Goal: Information Seeking & Learning: Find contact information

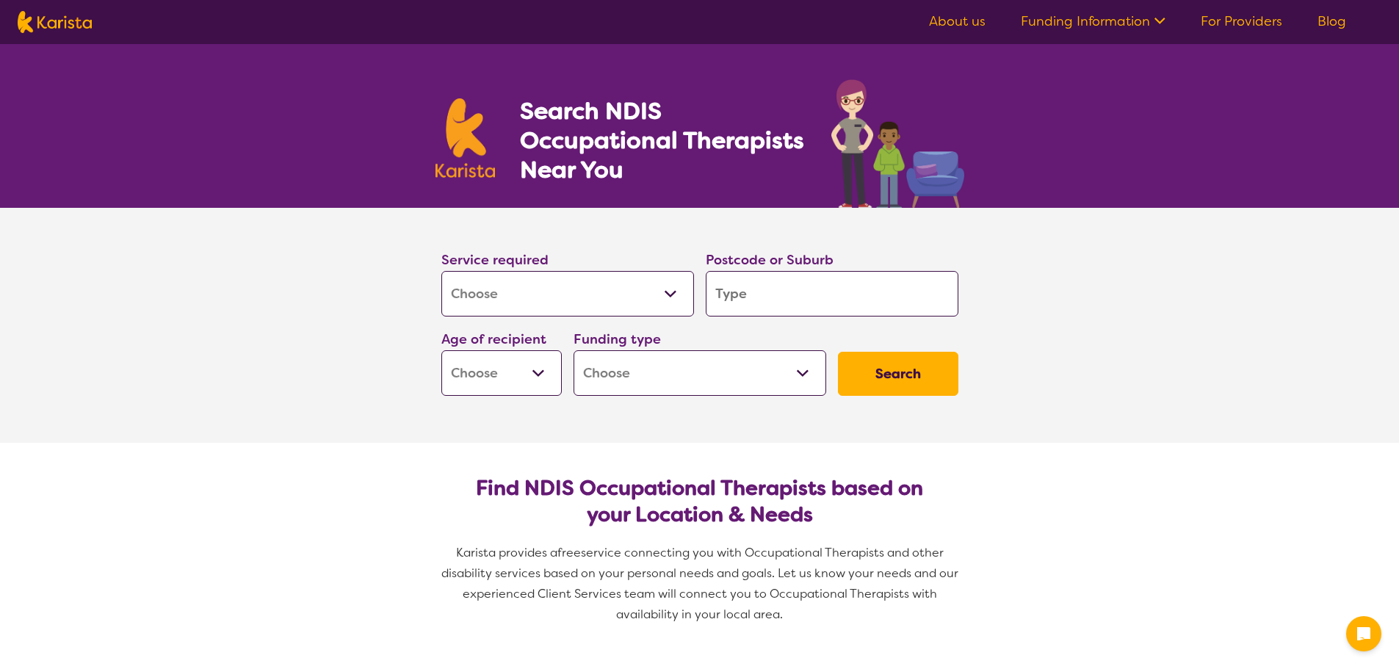
select select "[MEDICAL_DATA]"
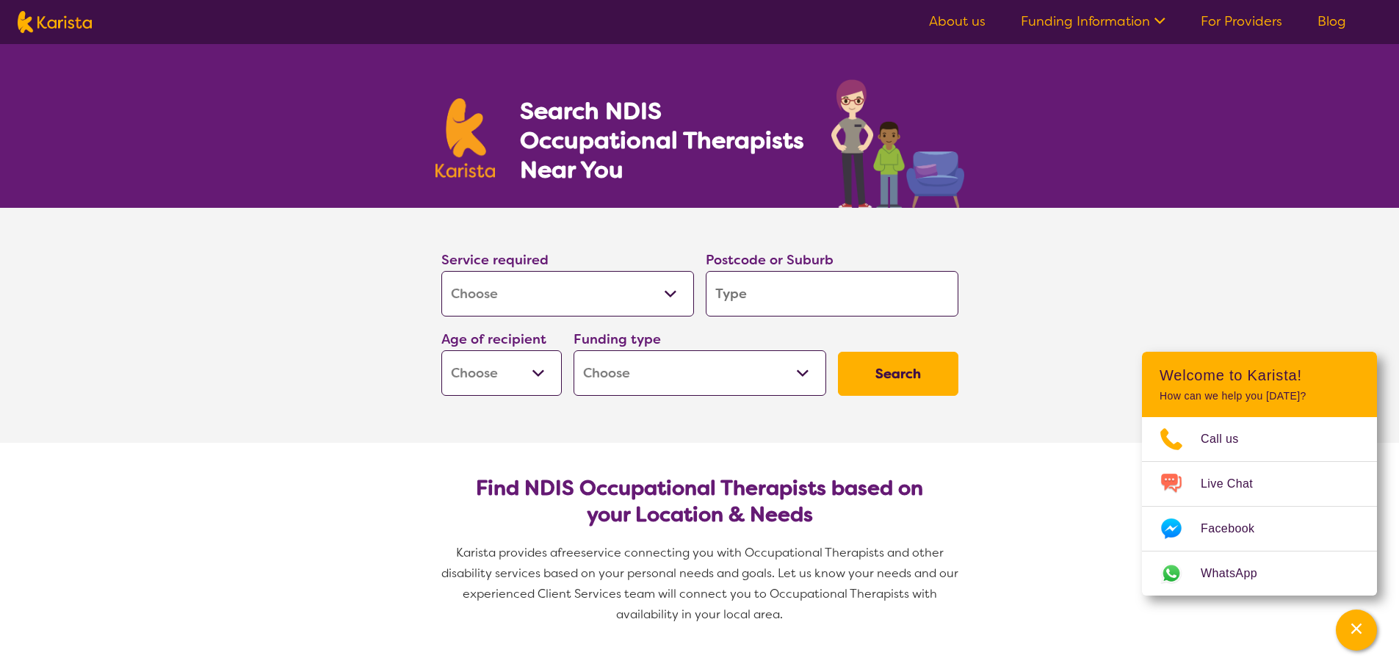
click at [821, 301] on input "search" at bounding box center [832, 294] width 253 height 46
type input "b"
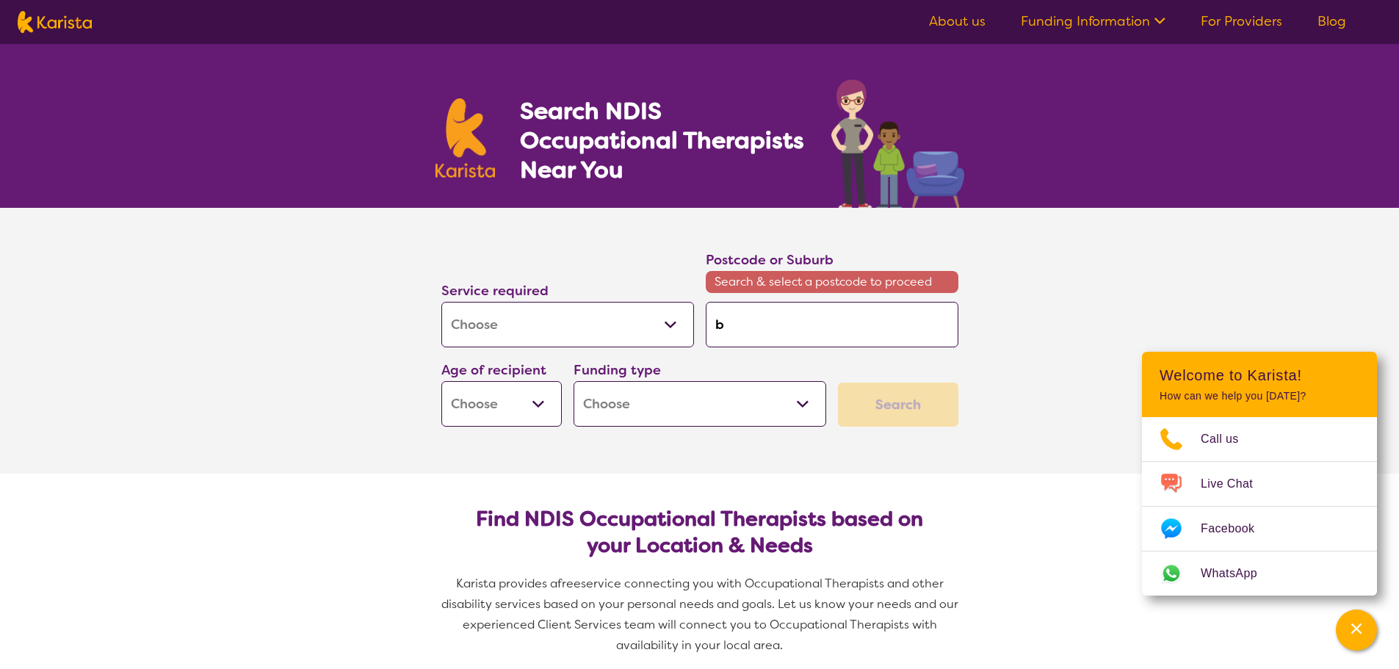
type input "br"
type input "bro"
type input "broa"
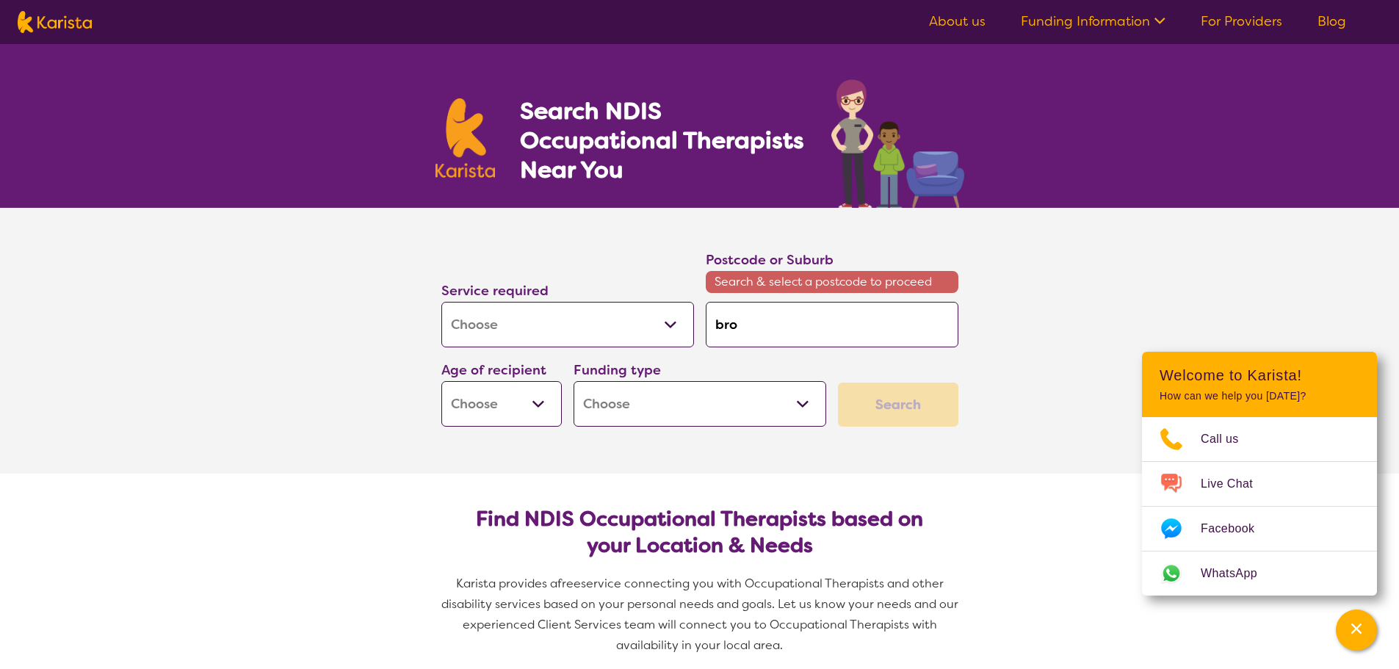
type input "broa"
type input "broad"
type input "broadf"
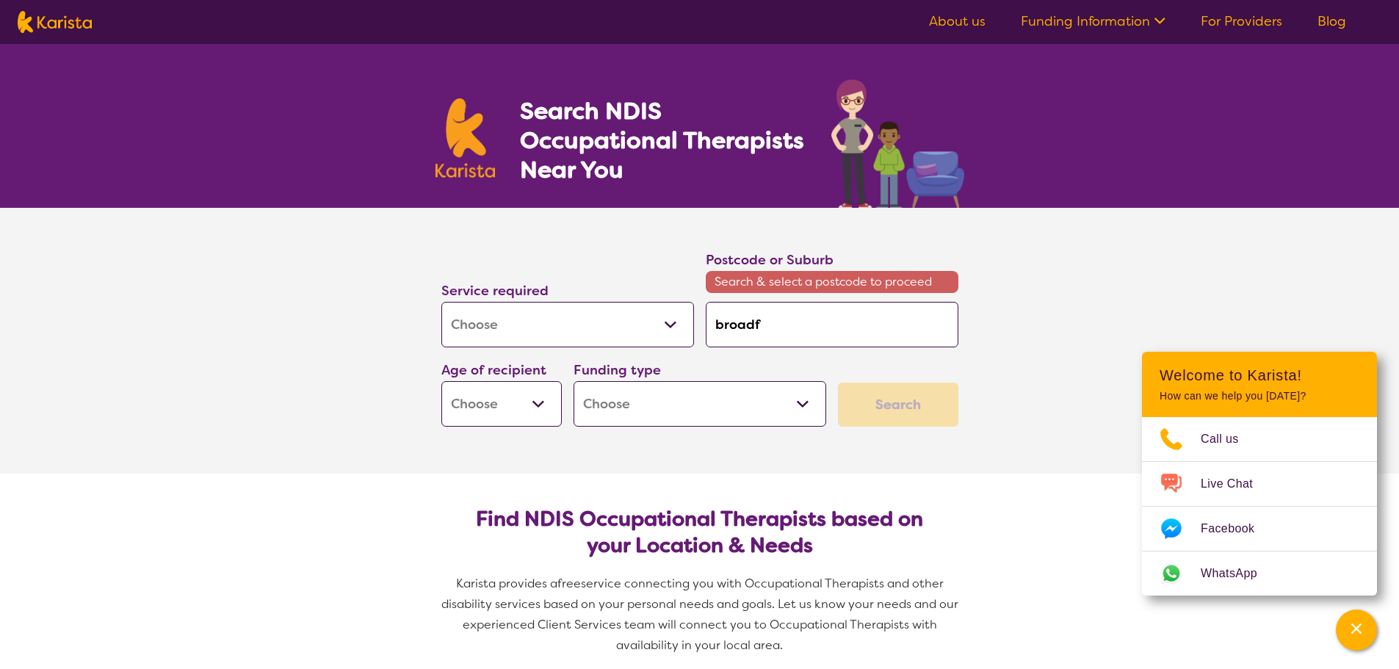
type input "broadfo"
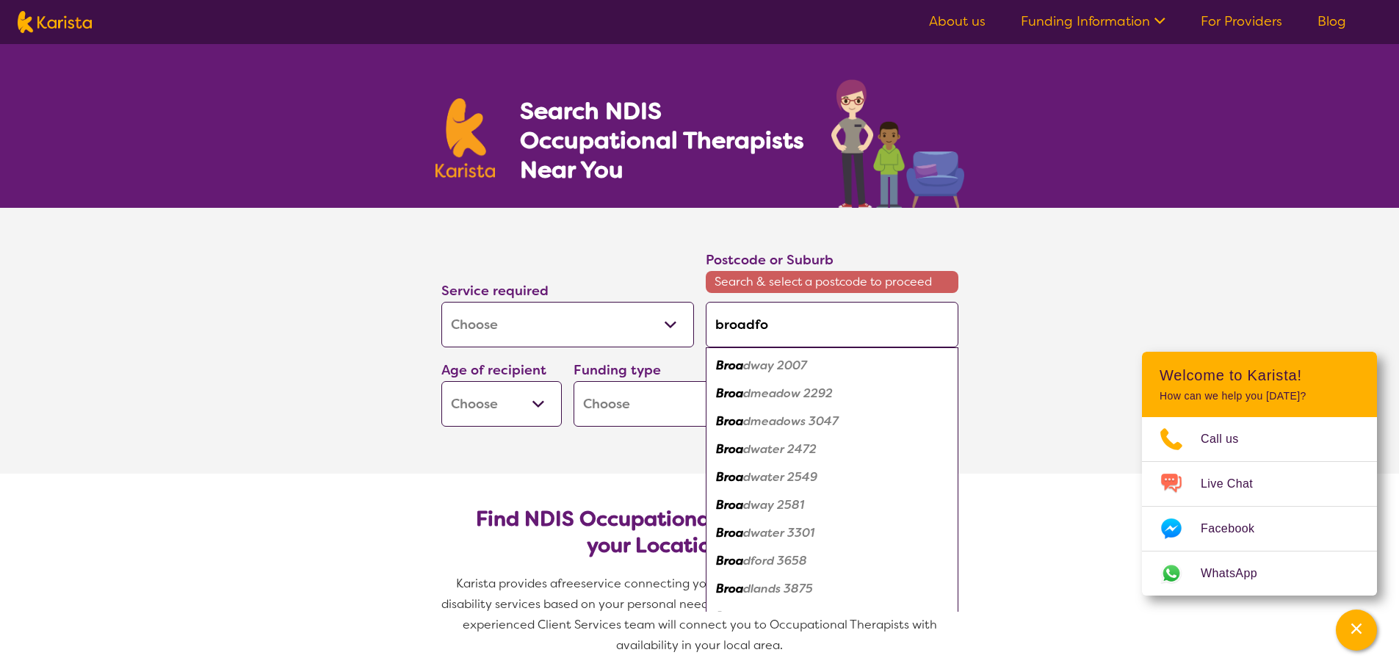
type input "broadfor"
type input "broadford"
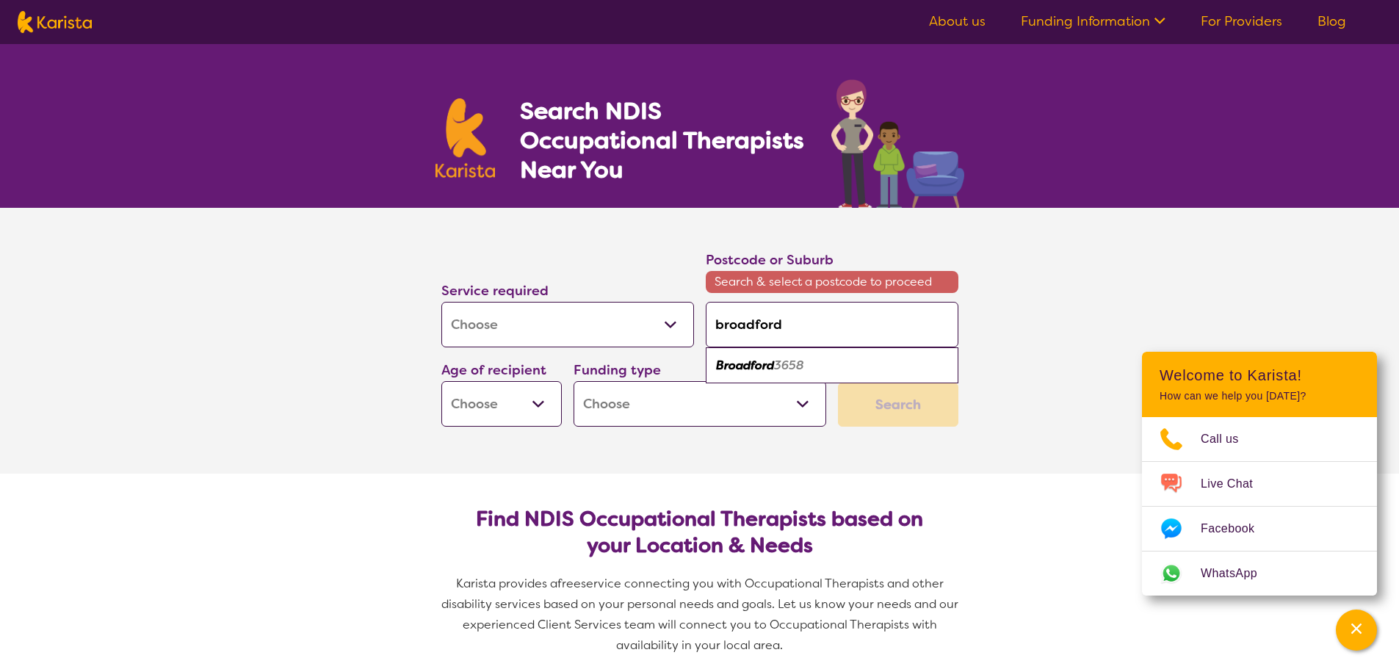
click at [803, 363] on em "3658" at bounding box center [789, 365] width 30 height 15
type input "3658"
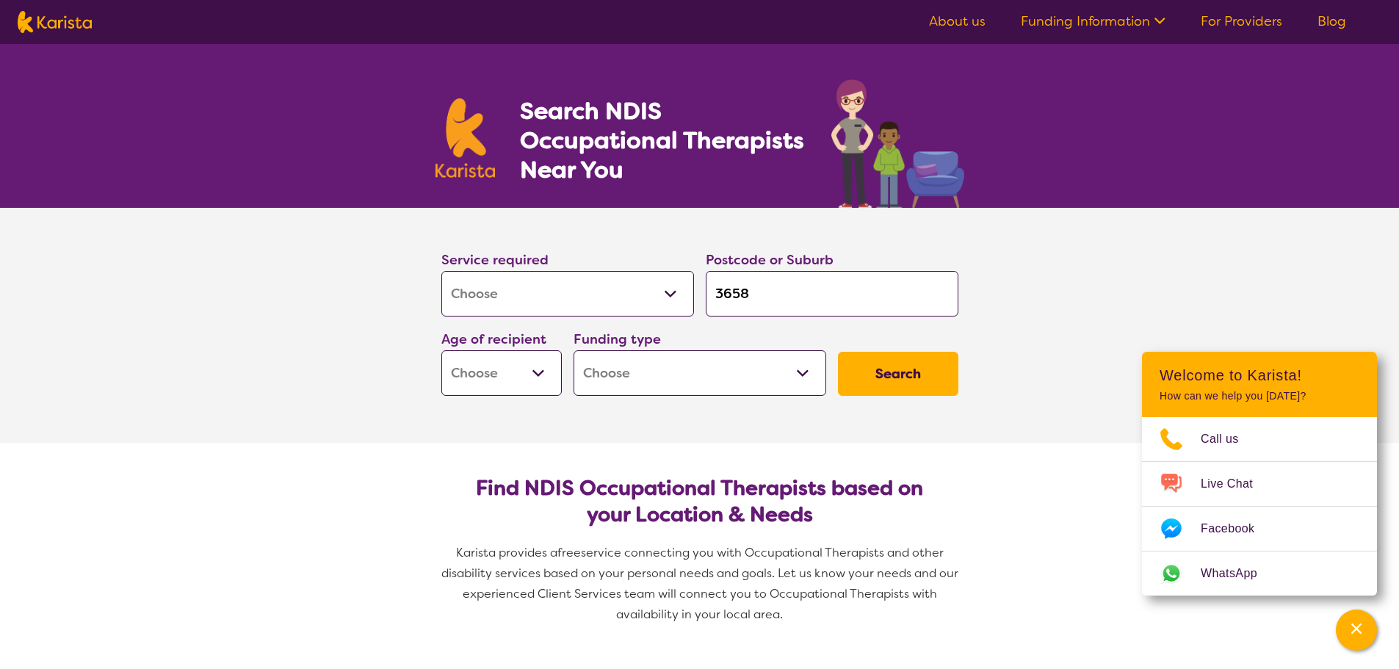
click at [540, 372] on select "Early Childhood - 0 to 9 Child - 10 to 11 Adolescent - 12 to 17 Adult - 18 to 6…" at bounding box center [501, 373] width 120 height 46
select select "EC"
click at [441, 350] on select "Early Childhood - 0 to 9 Child - 10 to 11 Adolescent - 12 to 17 Adult - 18 to 6…" at bounding box center [501, 373] width 120 height 46
select select "EC"
click at [800, 371] on select "Home Care Package (HCP) National Disability Insurance Scheme (NDIS) I don't know" at bounding box center [700, 373] width 253 height 46
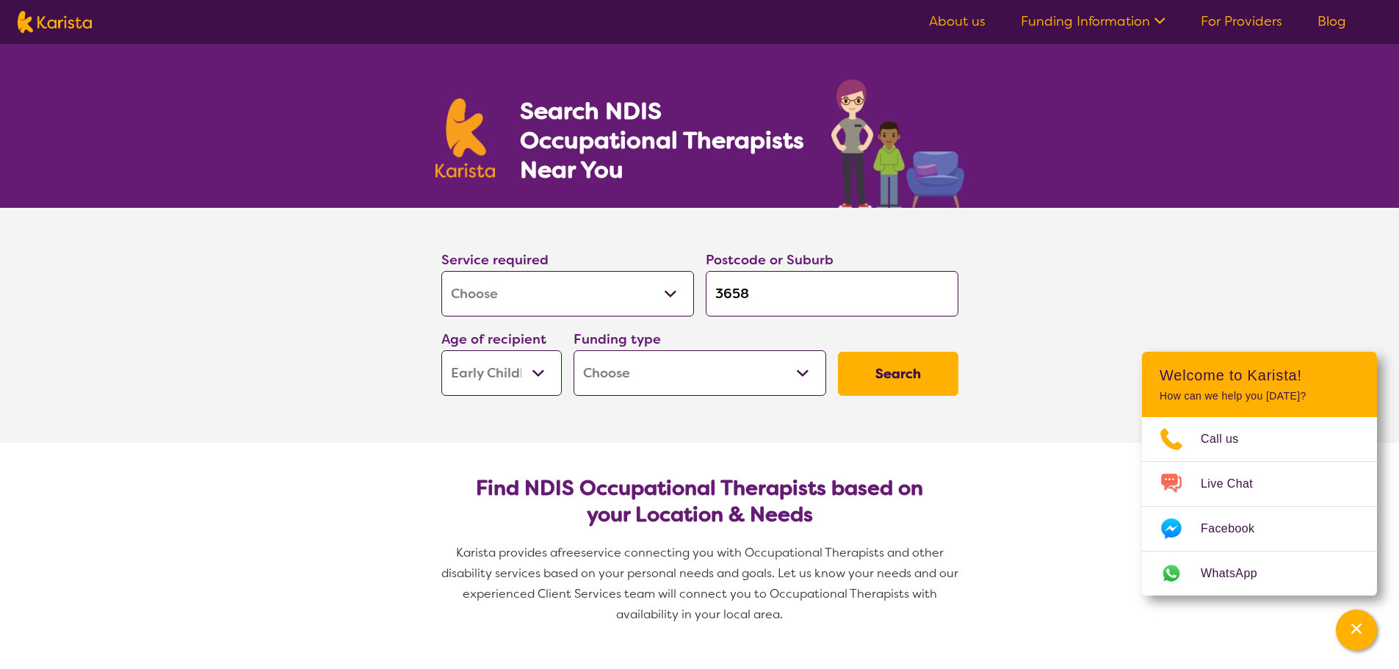
select select "NDIS"
click at [574, 350] on select "Home Care Package (HCP) National Disability Insurance Scheme (NDIS) I don't know" at bounding box center [700, 373] width 253 height 46
select select "NDIS"
click at [903, 367] on button "Search" at bounding box center [898, 374] width 120 height 44
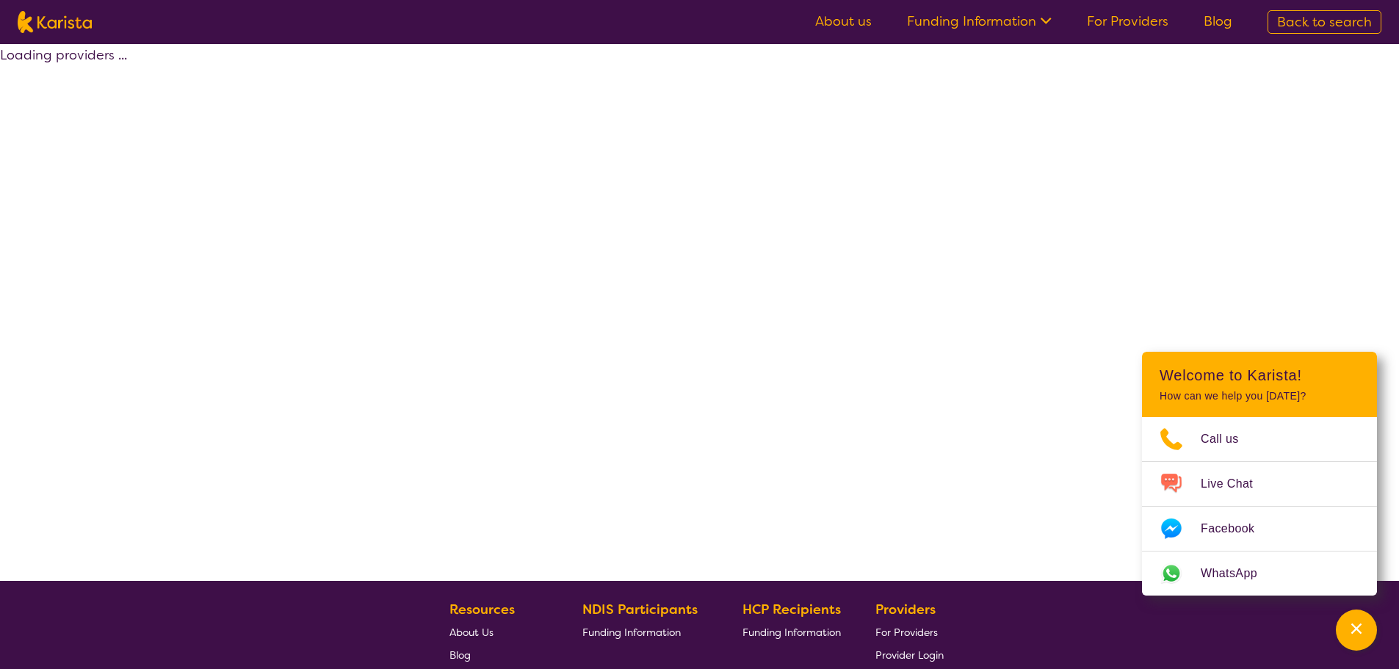
select select "by_score"
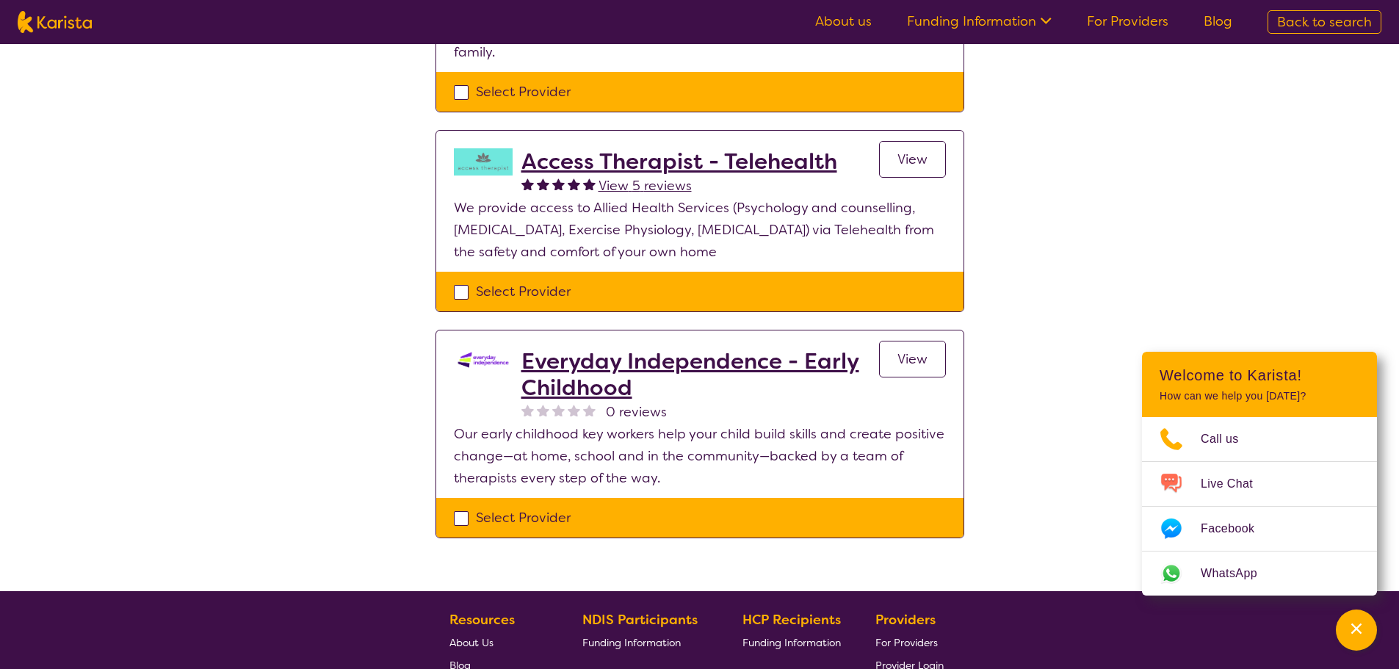
scroll to position [294, 0]
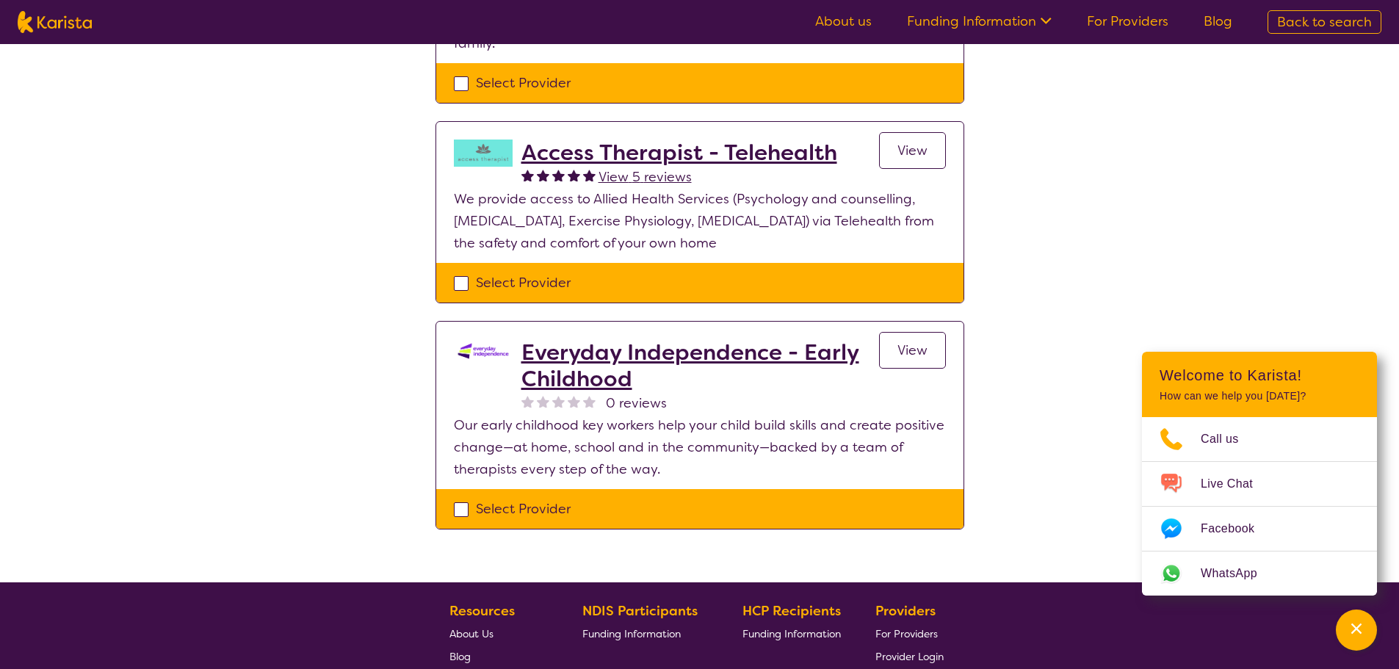
click at [598, 339] on h2 "Everyday Independence - Early Childhood" at bounding box center [701, 365] width 358 height 53
